Goal: Task Accomplishment & Management: Use online tool/utility

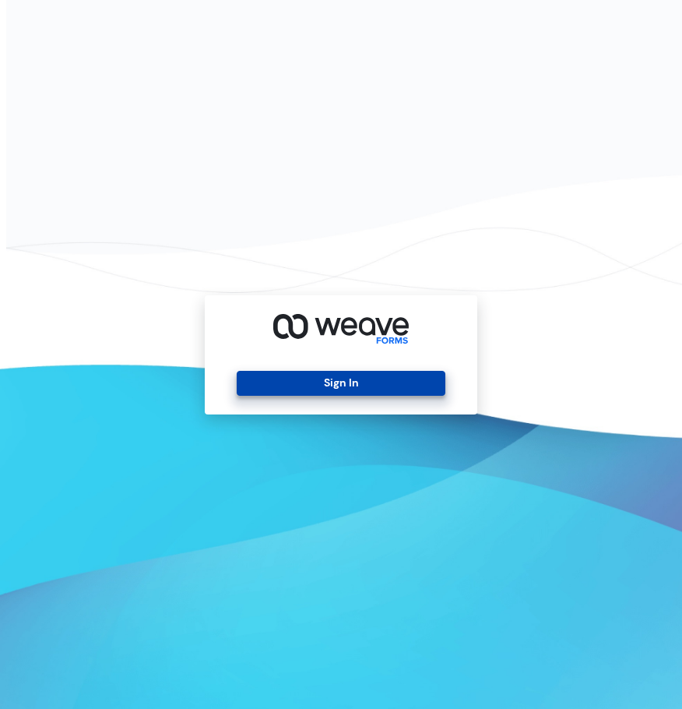
click at [372, 375] on button "Sign In" at bounding box center [341, 383] width 208 height 25
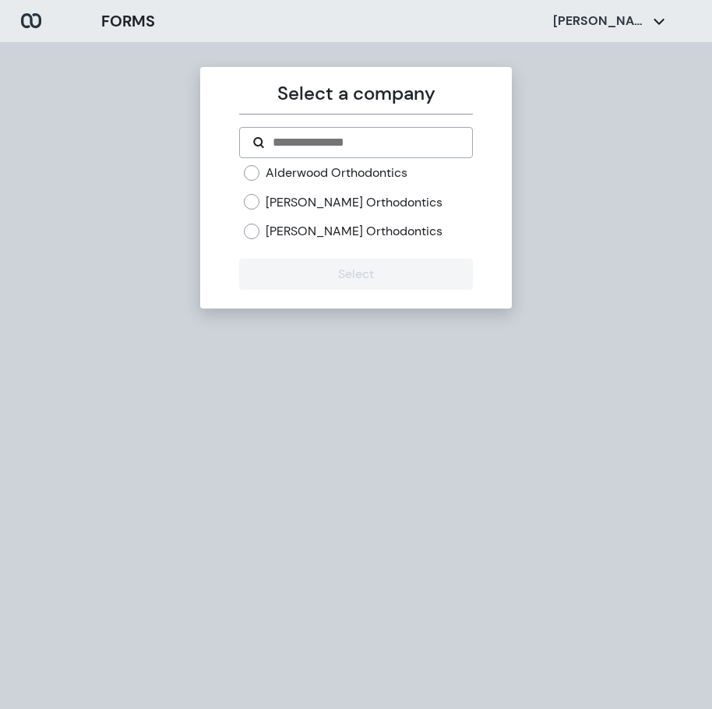
click at [282, 202] on label "[PERSON_NAME] Orthodontics" at bounding box center [354, 202] width 177 height 17
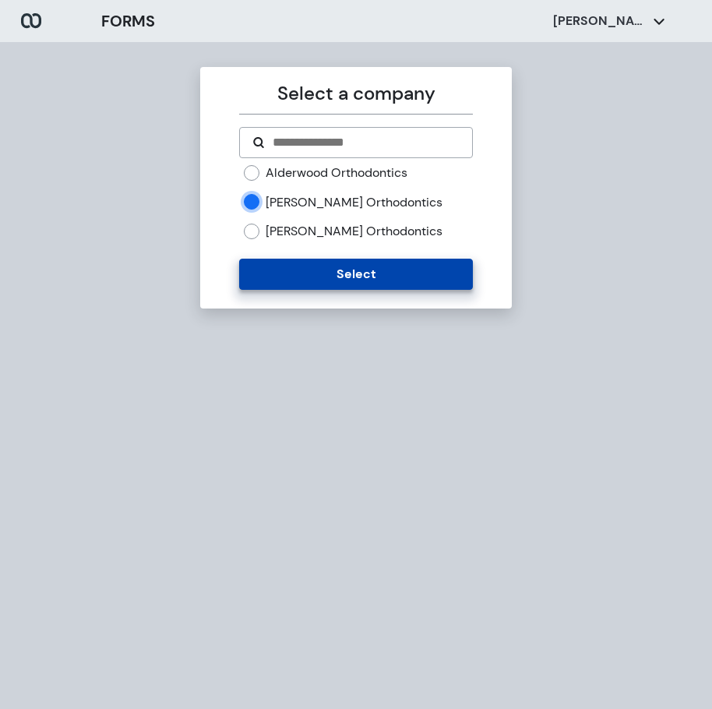
click at [362, 271] on button "Select" at bounding box center [355, 274] width 233 height 31
